Goal: Transaction & Acquisition: Subscribe to service/newsletter

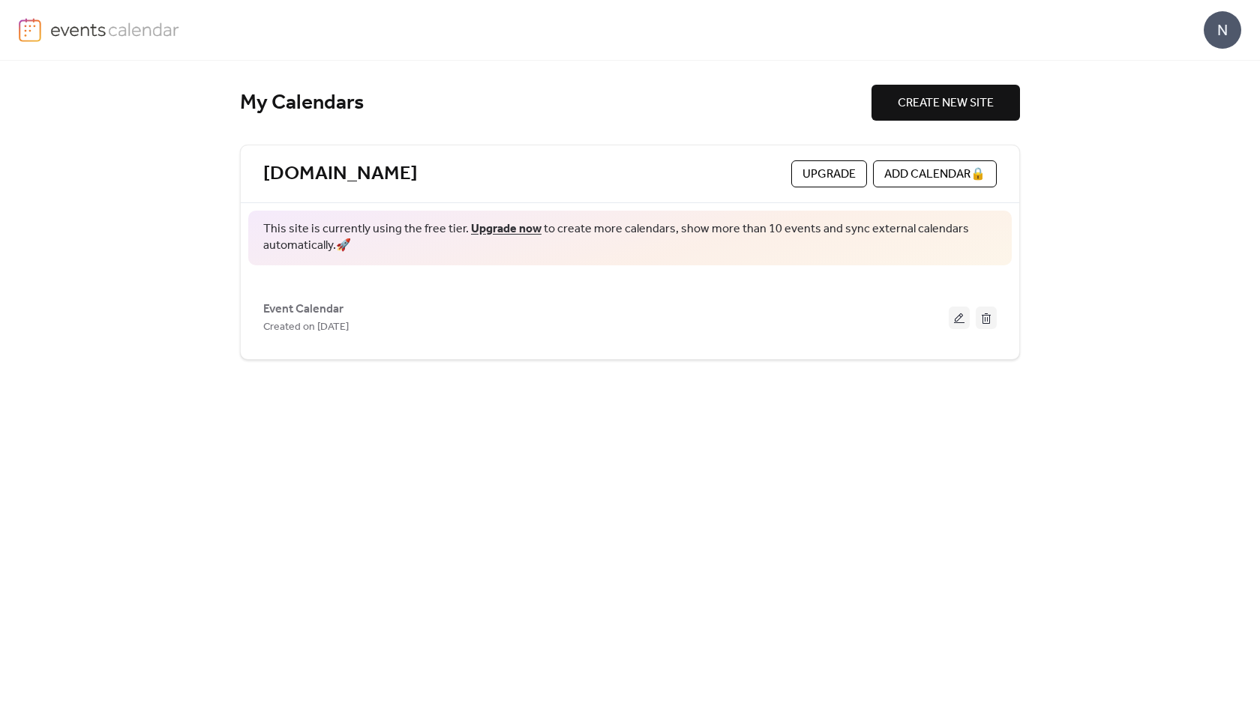
click at [821, 181] on span "Upgrade" at bounding box center [828, 175] width 53 height 18
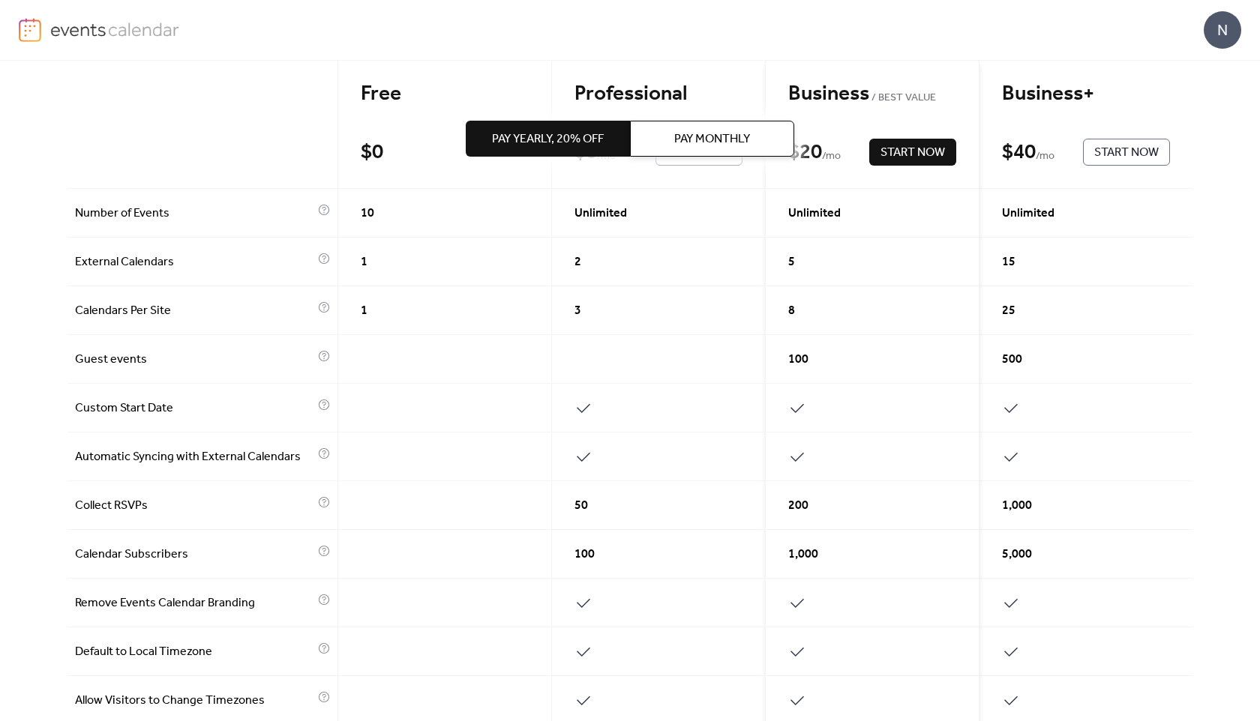
scroll to position [98, 0]
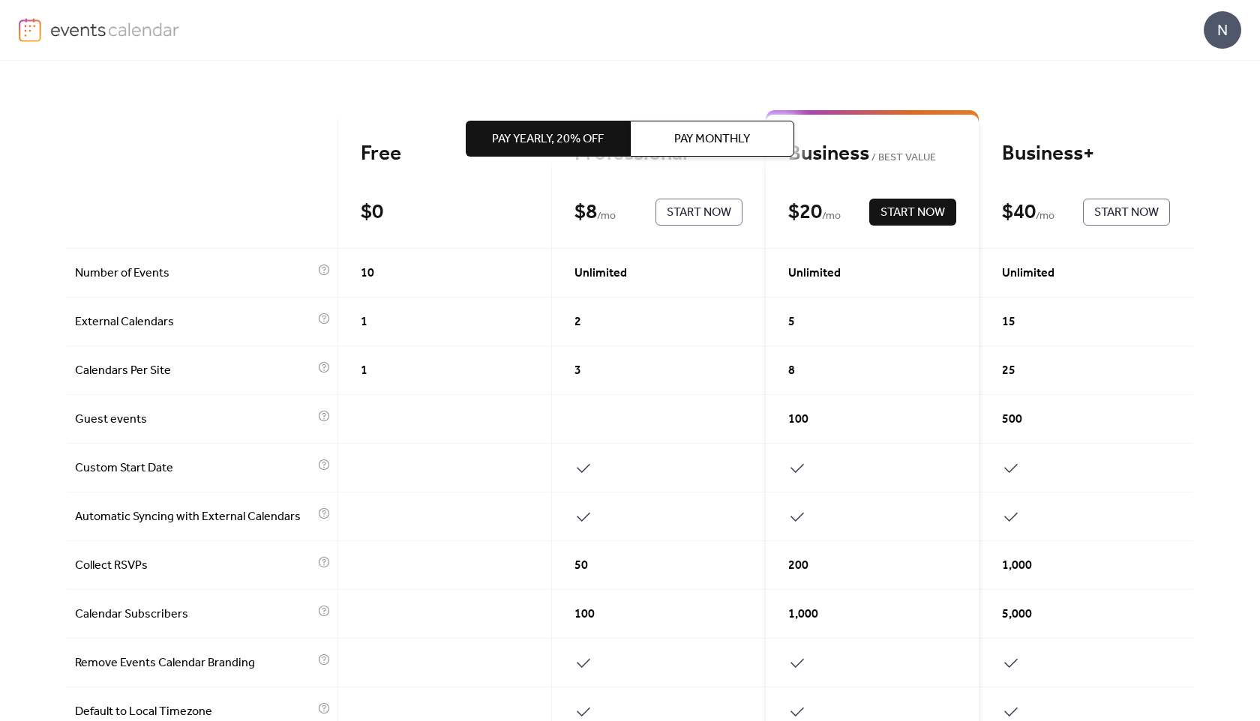
click at [692, 211] on div "Pay Yearly, 20% off Pay Monthly" at bounding box center [630, 139] width 328 height 156
click at [675, 215] on div "Pay Yearly, 20% off Pay Monthly" at bounding box center [630, 139] width 328 height 156
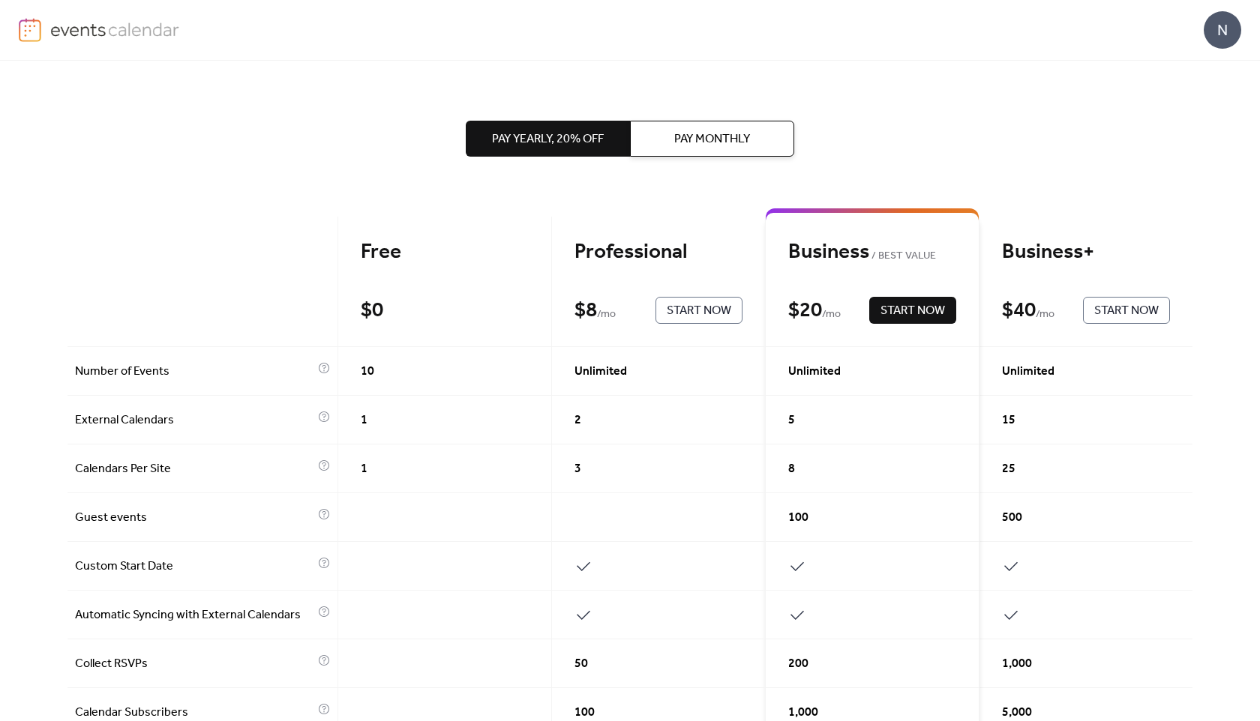
click at [669, 316] on span "Start Now" at bounding box center [699, 311] width 64 height 18
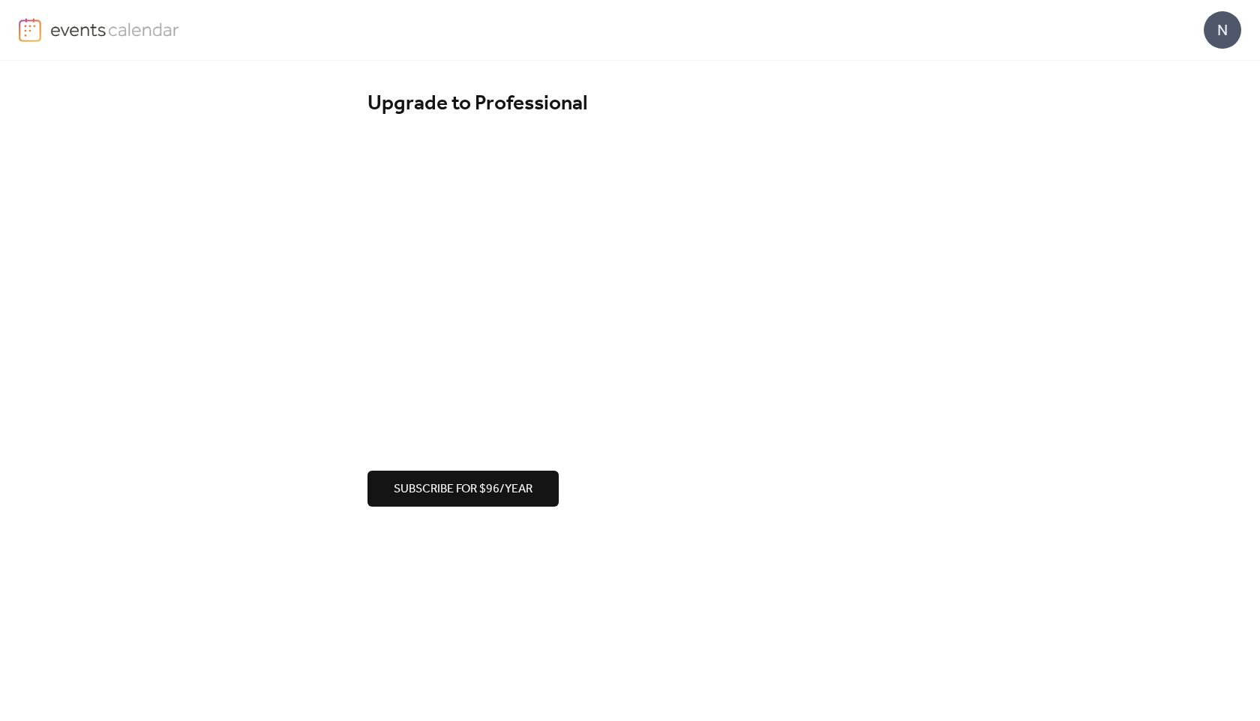
click at [161, 304] on div "Upgrade to Professional Subscribe for $96/year" at bounding box center [630, 299] width 1260 height 476
click at [260, 243] on div "Upgrade to Professional Subscribe for $96/year" at bounding box center [630, 299] width 1260 height 476
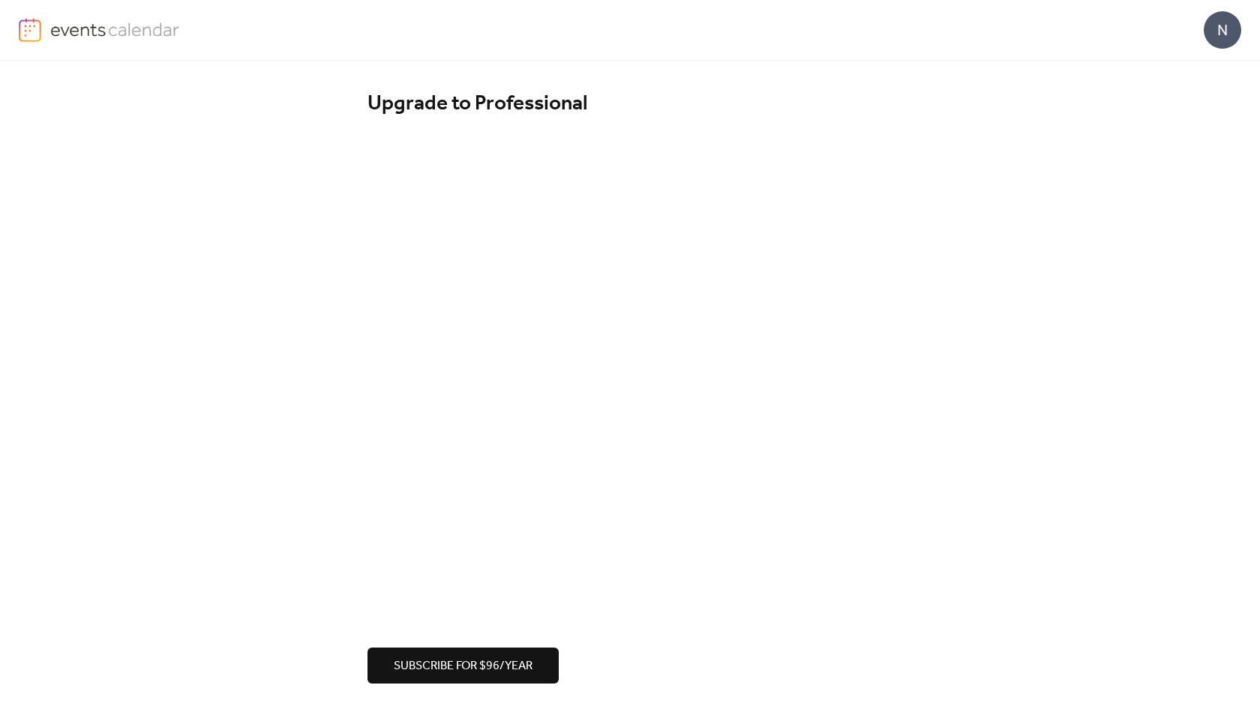
click at [441, 667] on span "Subscribe for $96/year" at bounding box center [463, 667] width 139 height 18
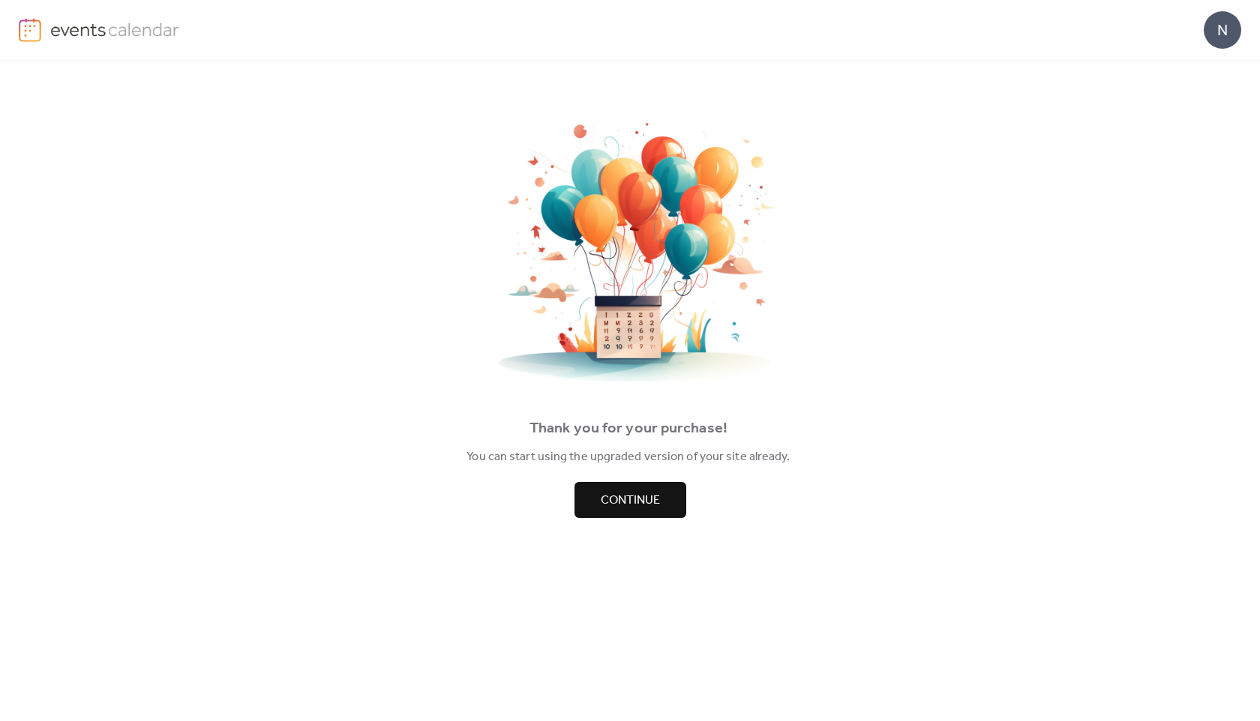
click at [625, 504] on span "Continue" at bounding box center [630, 501] width 59 height 18
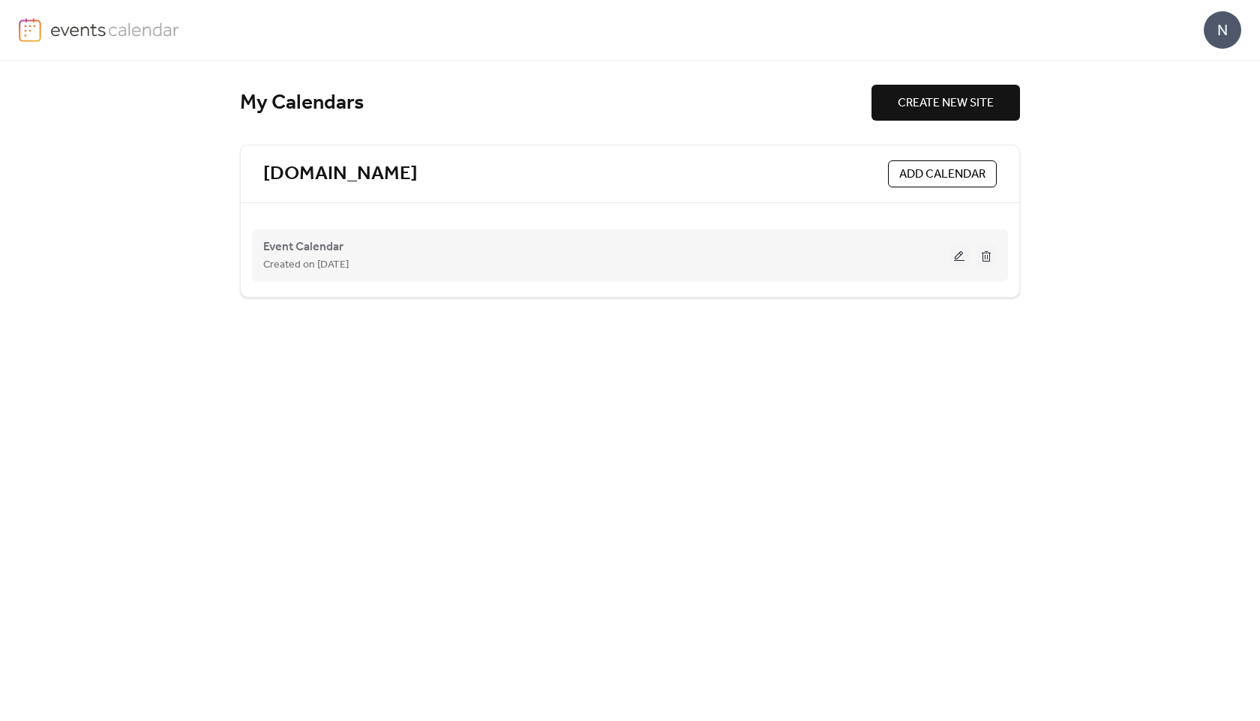
click at [457, 270] on div "Created on [DATE]" at bounding box center [605, 265] width 685 height 18
click at [286, 242] on span "Event Calendar" at bounding box center [303, 247] width 80 height 18
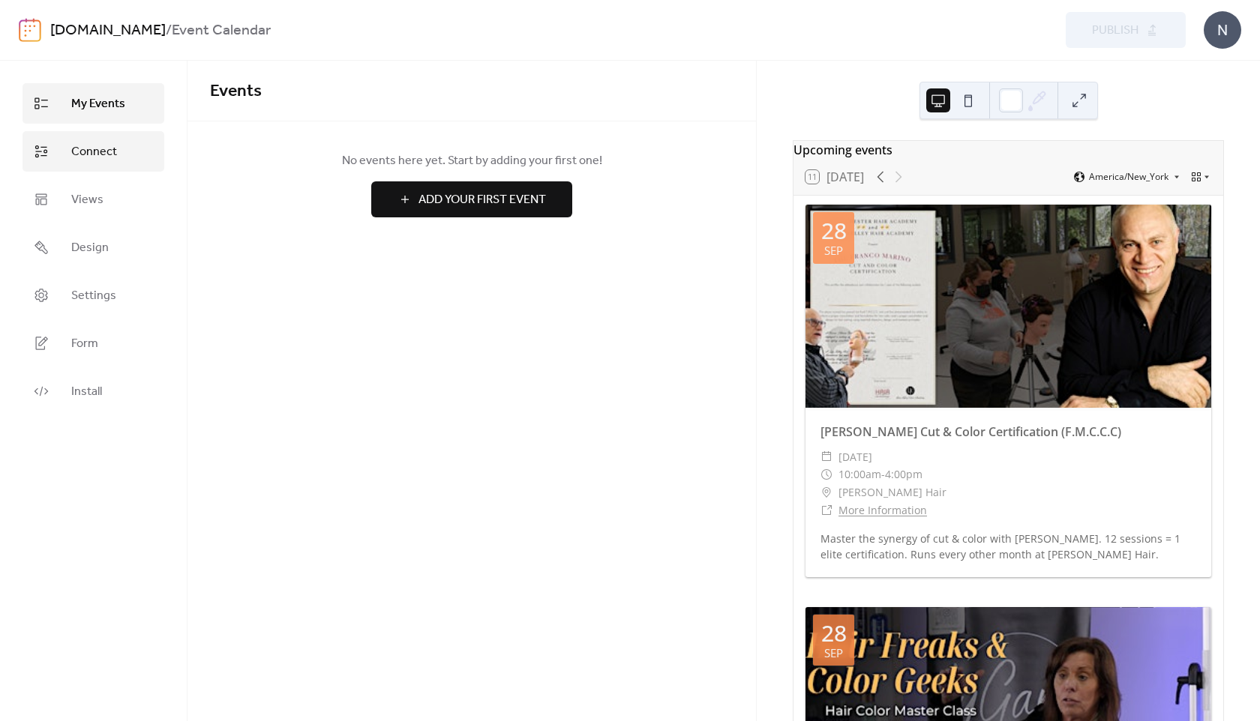
click at [79, 155] on span "Connect" at bounding box center [94, 152] width 46 height 18
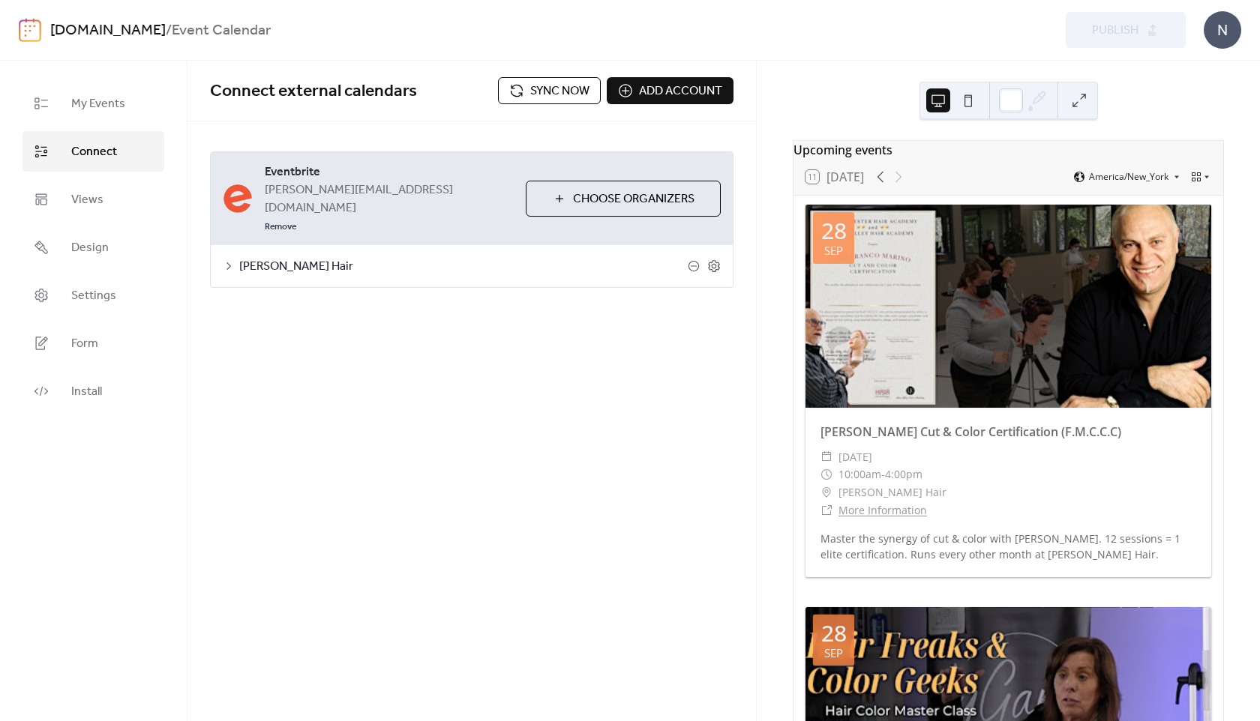
click at [764, 350] on div "Upcoming events 11 Today America/New_York 28 Sep Franco Marino Cut & Color Cert…" at bounding box center [1008, 391] width 503 height 661
click at [769, 350] on div "Upcoming events 11 Today America/New_York 28 Sep Franco Marino Cut & Color Cert…" at bounding box center [1008, 391] width 503 height 661
click at [93, 289] on span "Settings" at bounding box center [93, 296] width 45 height 18
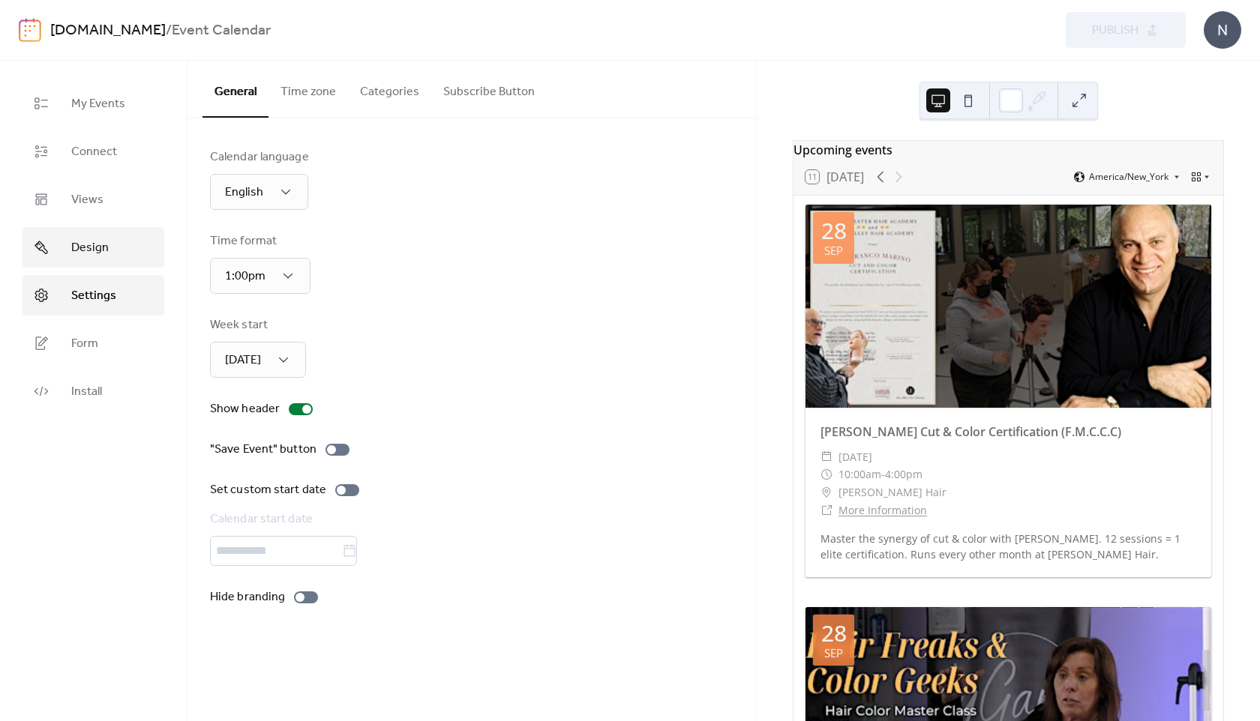
click at [107, 250] on link "Design" at bounding box center [93, 247] width 142 height 40
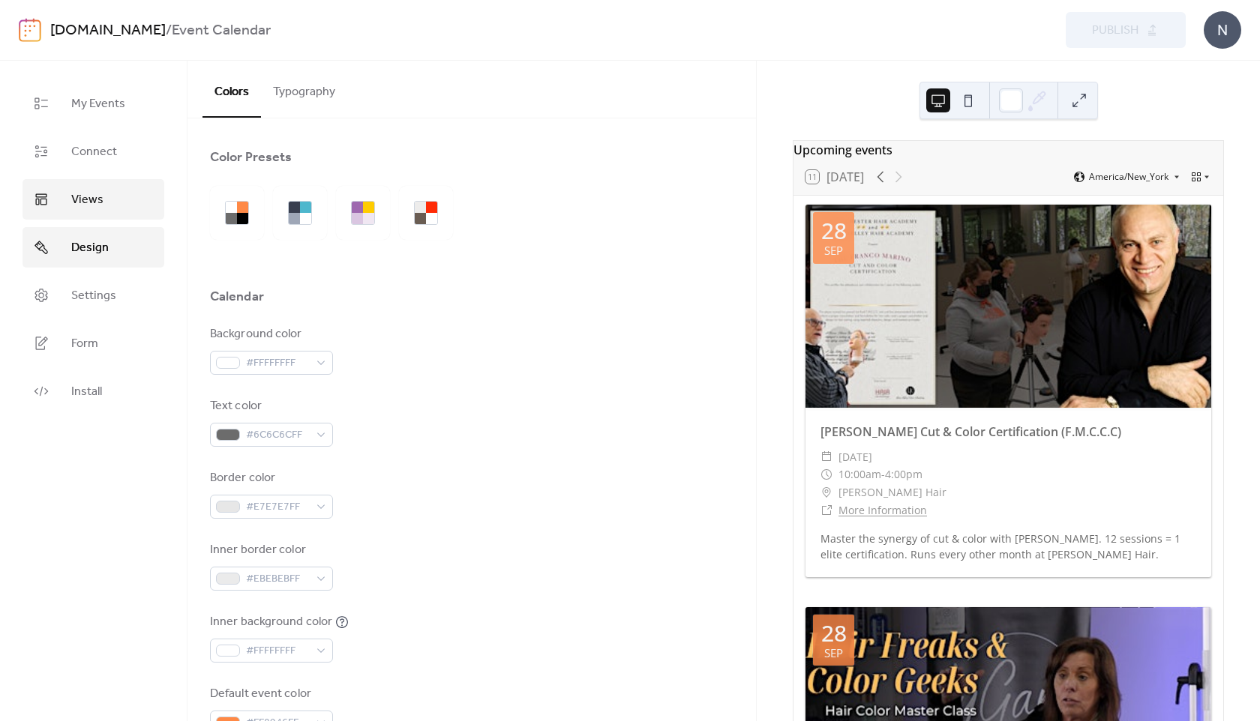
click at [97, 211] on link "Views" at bounding box center [93, 199] width 142 height 40
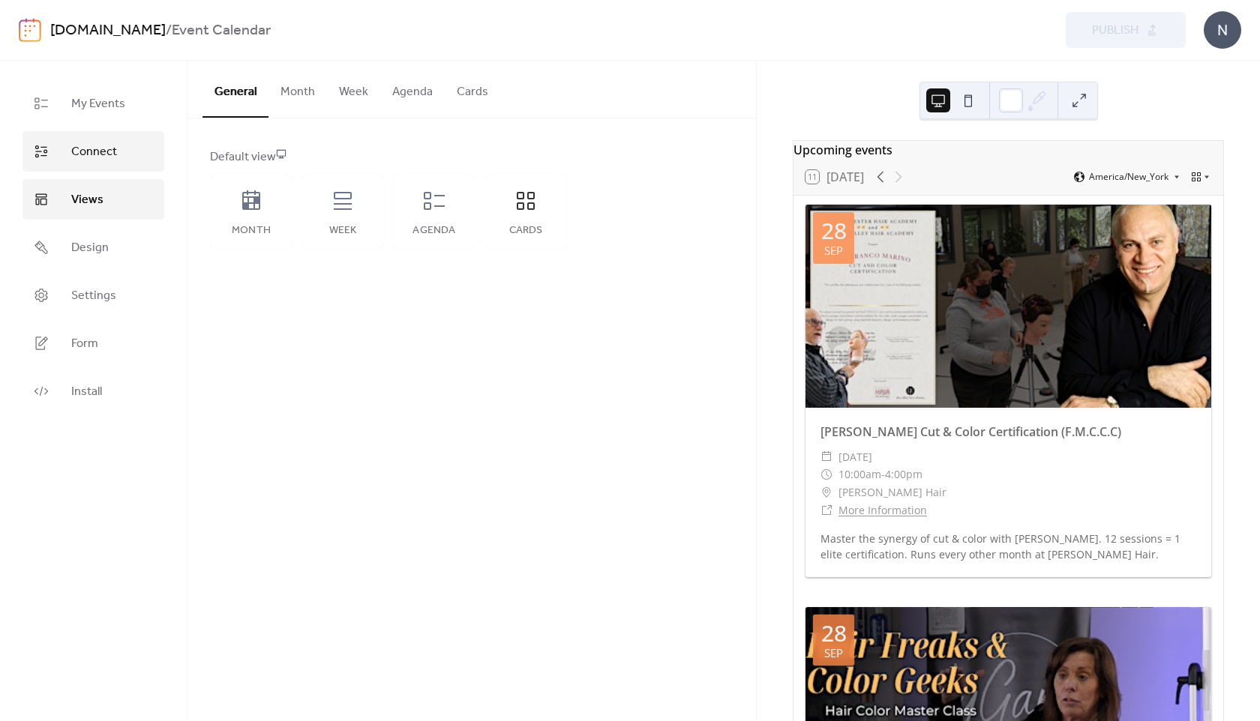
click at [96, 165] on link "Connect" at bounding box center [93, 151] width 142 height 40
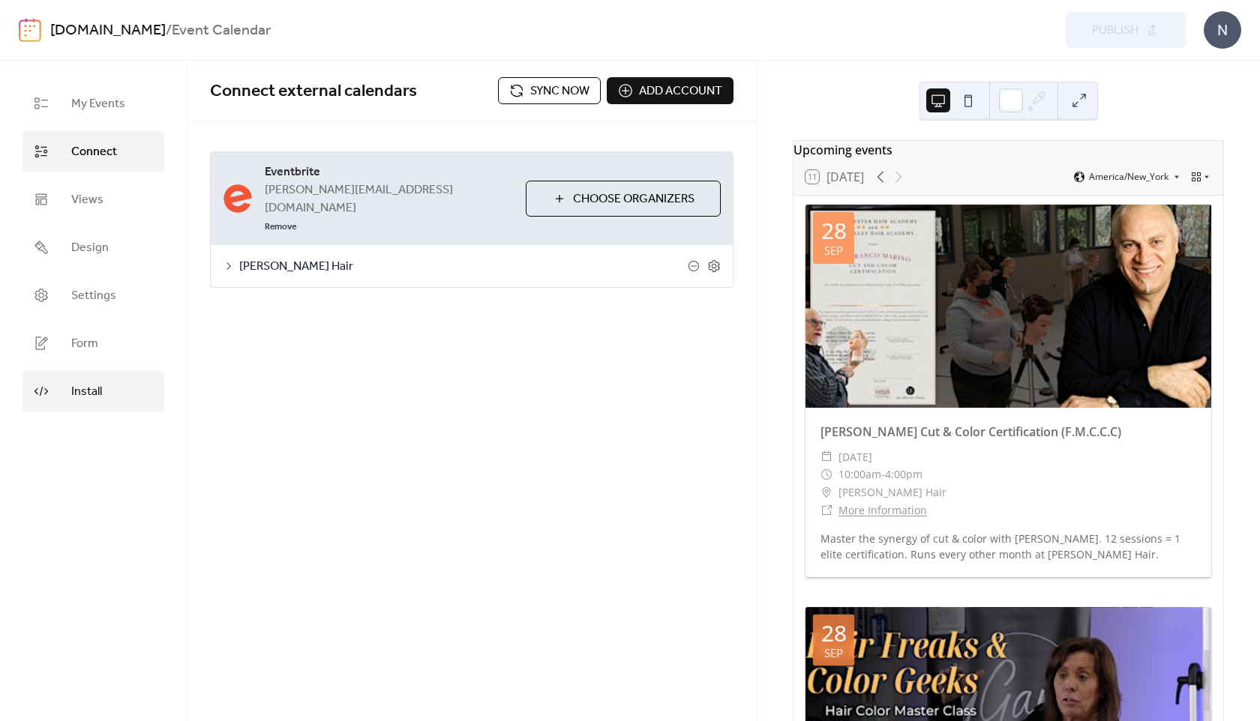
click at [83, 379] on link "Install" at bounding box center [93, 391] width 142 height 40
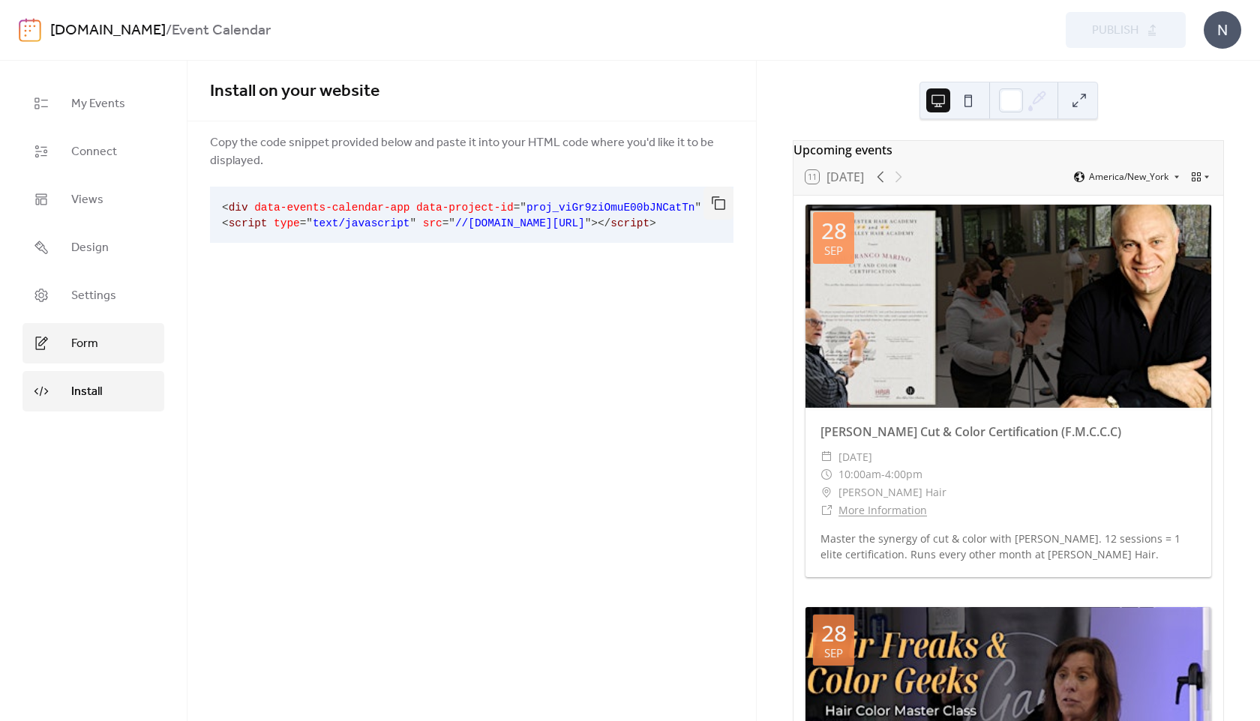
click at [82, 350] on span "Form" at bounding box center [84, 344] width 27 height 18
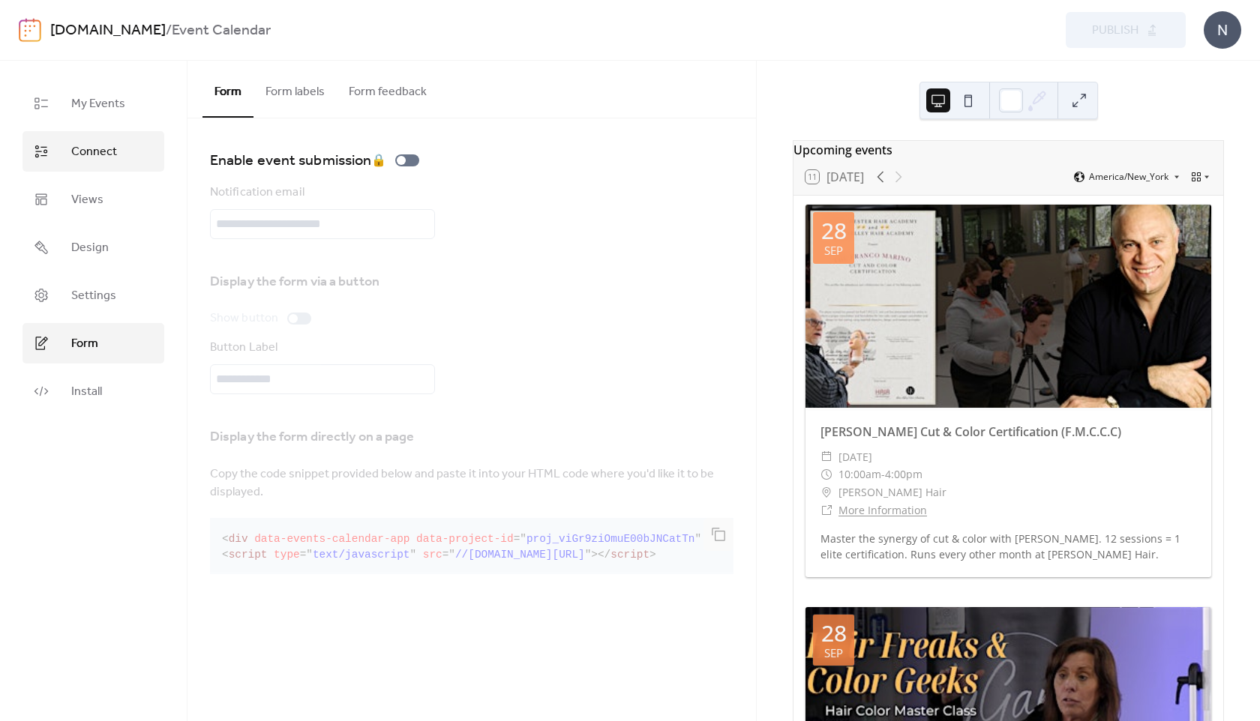
click at [114, 160] on span "Connect" at bounding box center [94, 152] width 46 height 18
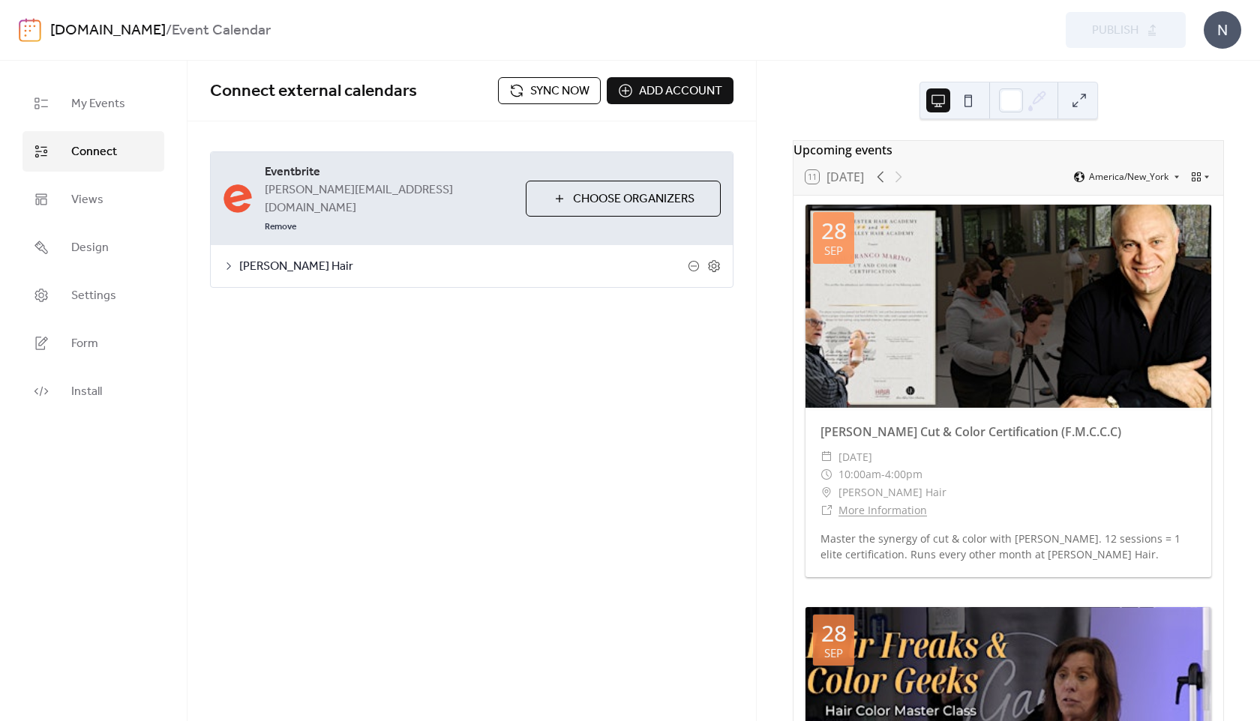
click at [653, 92] on span "Add account" at bounding box center [680, 91] width 83 height 18
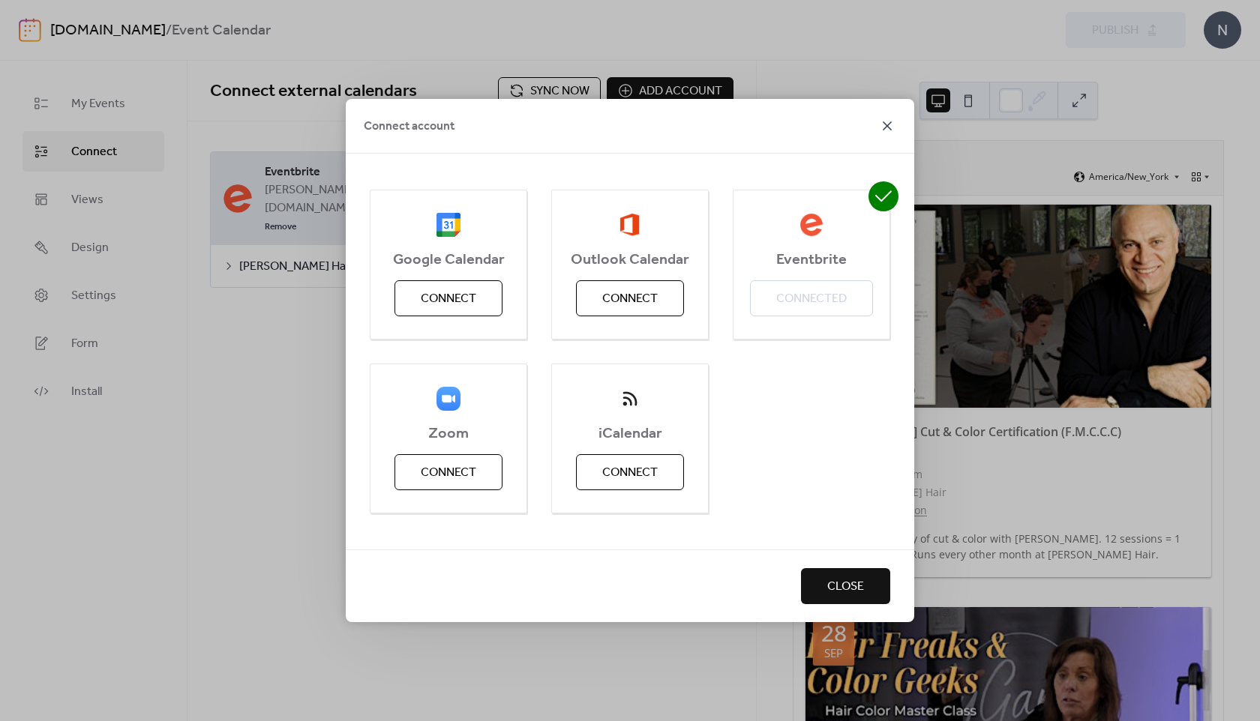
click at [891, 124] on icon at bounding box center [887, 126] width 18 height 18
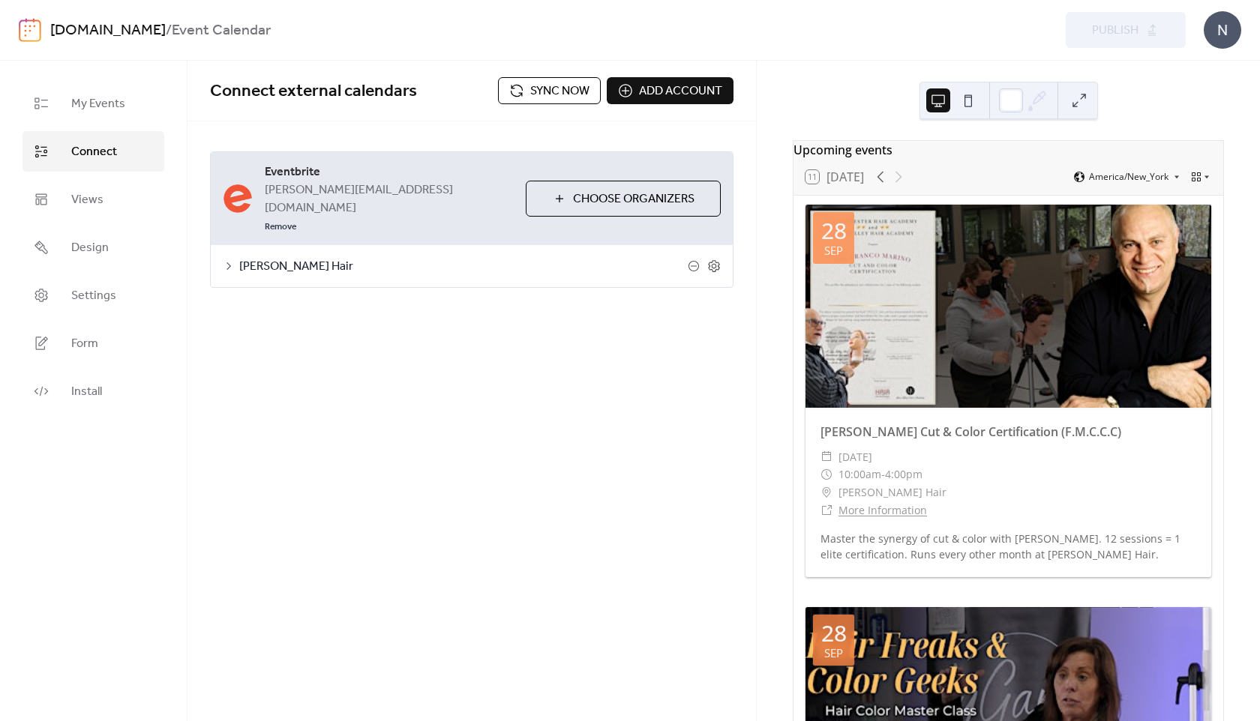
click at [766, 307] on div "Upcoming events 11 Today America/New_York 28 Sep Franco Marino Cut & Color Cert…" at bounding box center [1008, 391] width 503 height 661
click at [778, 333] on div "Upcoming events 11 Today America/New_York 28 Sep Franco Marino Cut & Color Cert…" at bounding box center [1008, 391] width 503 height 661
click at [774, 334] on div "Upcoming events 11 Today America/New_York 28 Sep Franco Marino Cut & Color Cert…" at bounding box center [1008, 391] width 503 height 661
click at [773, 337] on div "Upcoming events 11 Today America/New_York 28 Sep Franco Marino Cut & Color Cert…" at bounding box center [1008, 391] width 503 height 661
click at [772, 337] on div "Upcoming events 11 Today America/New_York 28 Sep Franco Marino Cut & Color Cert…" at bounding box center [1008, 391] width 503 height 661
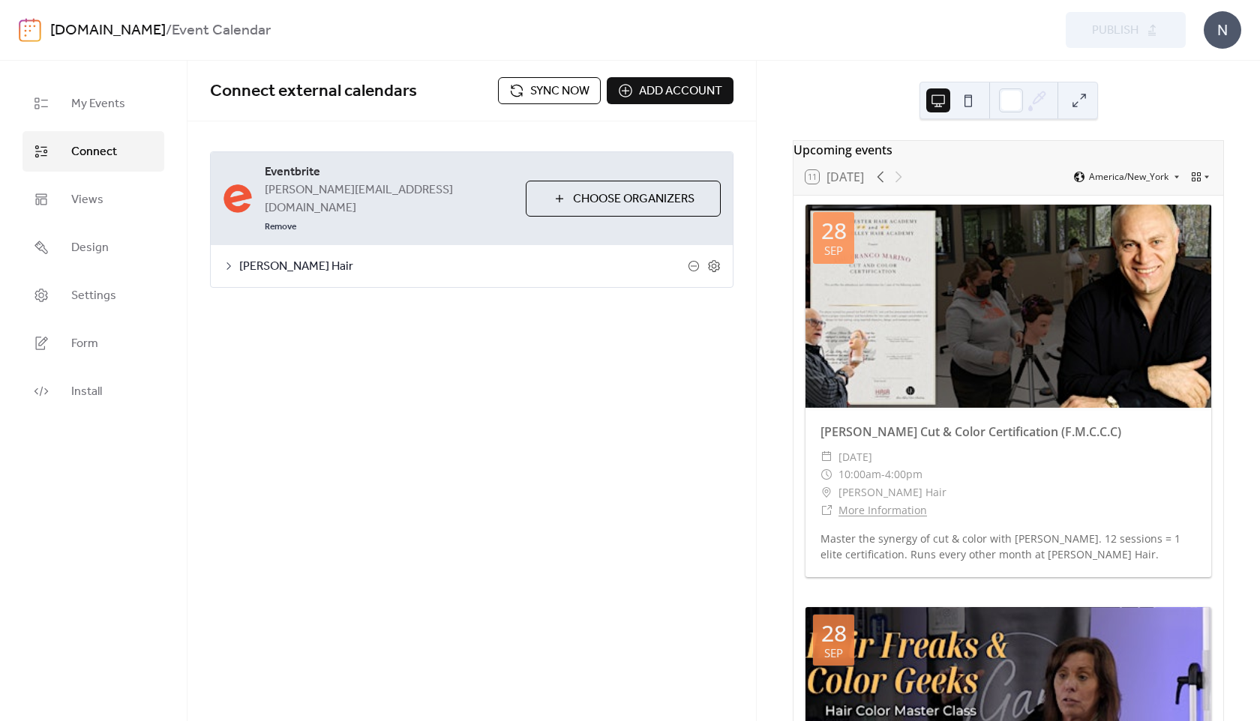
click at [774, 360] on div "Upcoming events 11 Today America/New_York 28 Sep Franco Marino Cut & Color Cert…" at bounding box center [1008, 391] width 503 height 661
